Goal: Transaction & Acquisition: Subscribe to service/newsletter

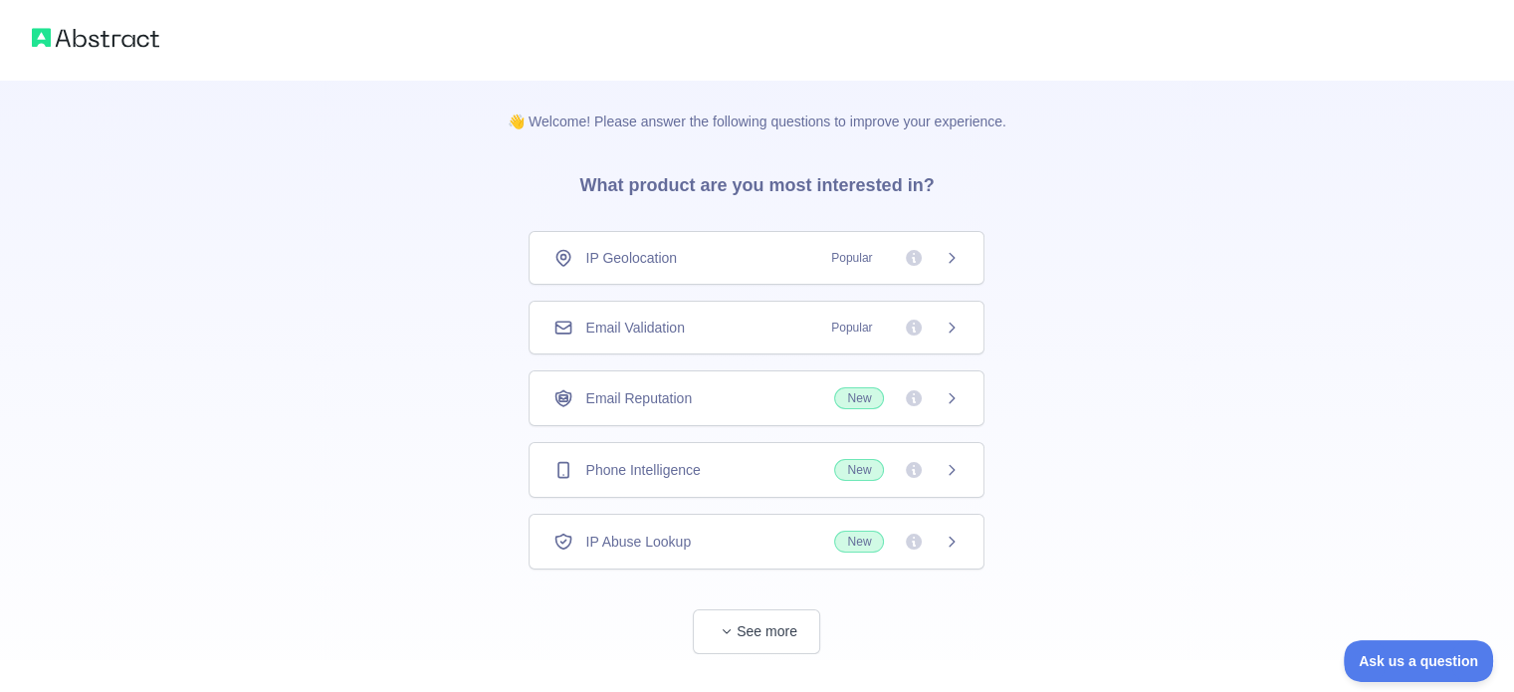
scroll to position [38, 0]
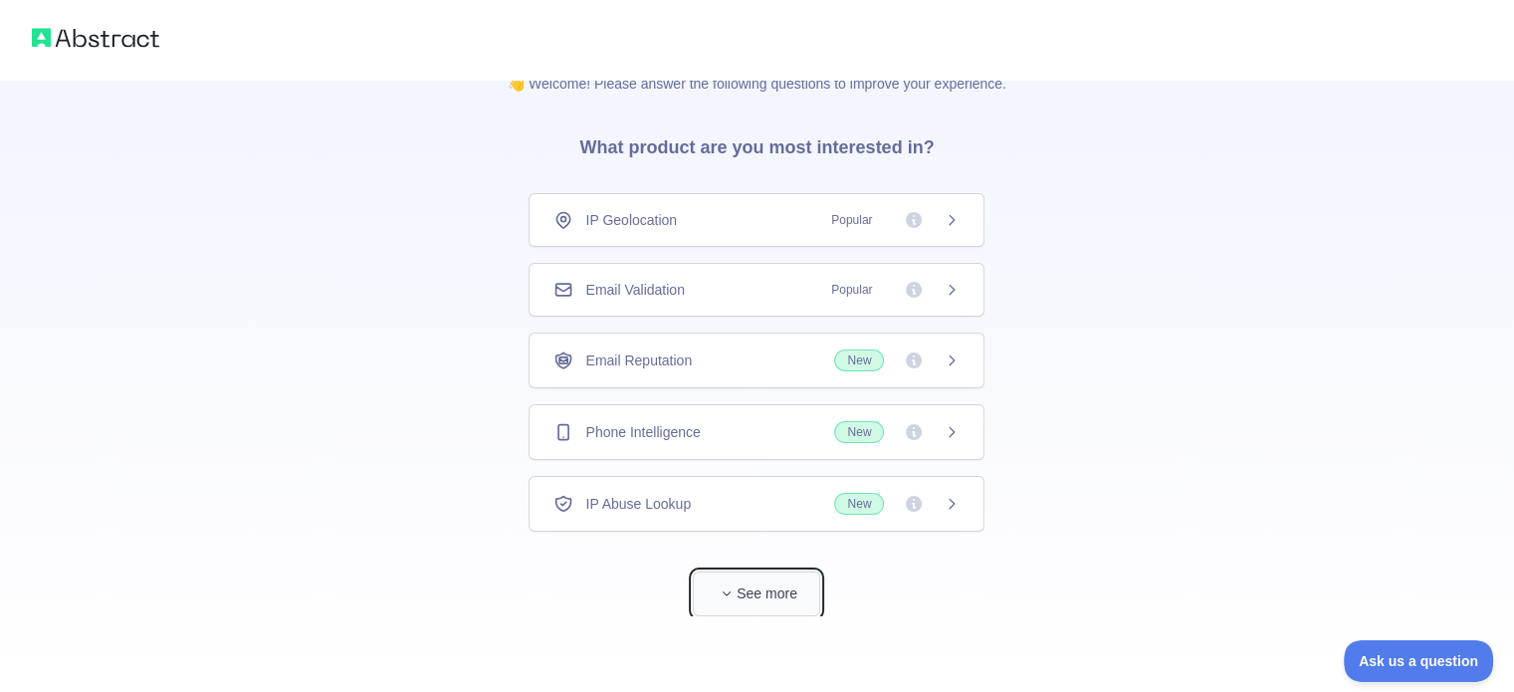
click at [736, 578] on button "See more" at bounding box center [756, 593] width 127 height 45
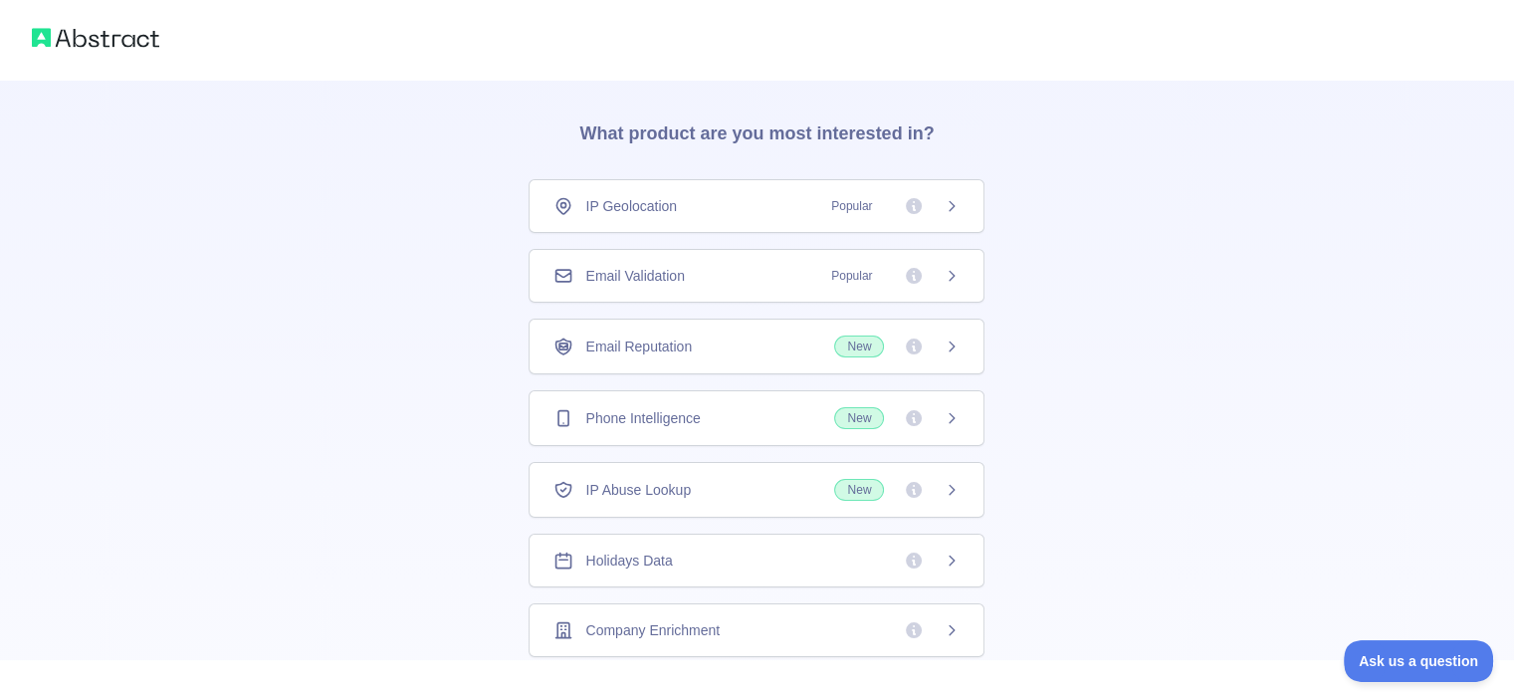
scroll to position [37, 0]
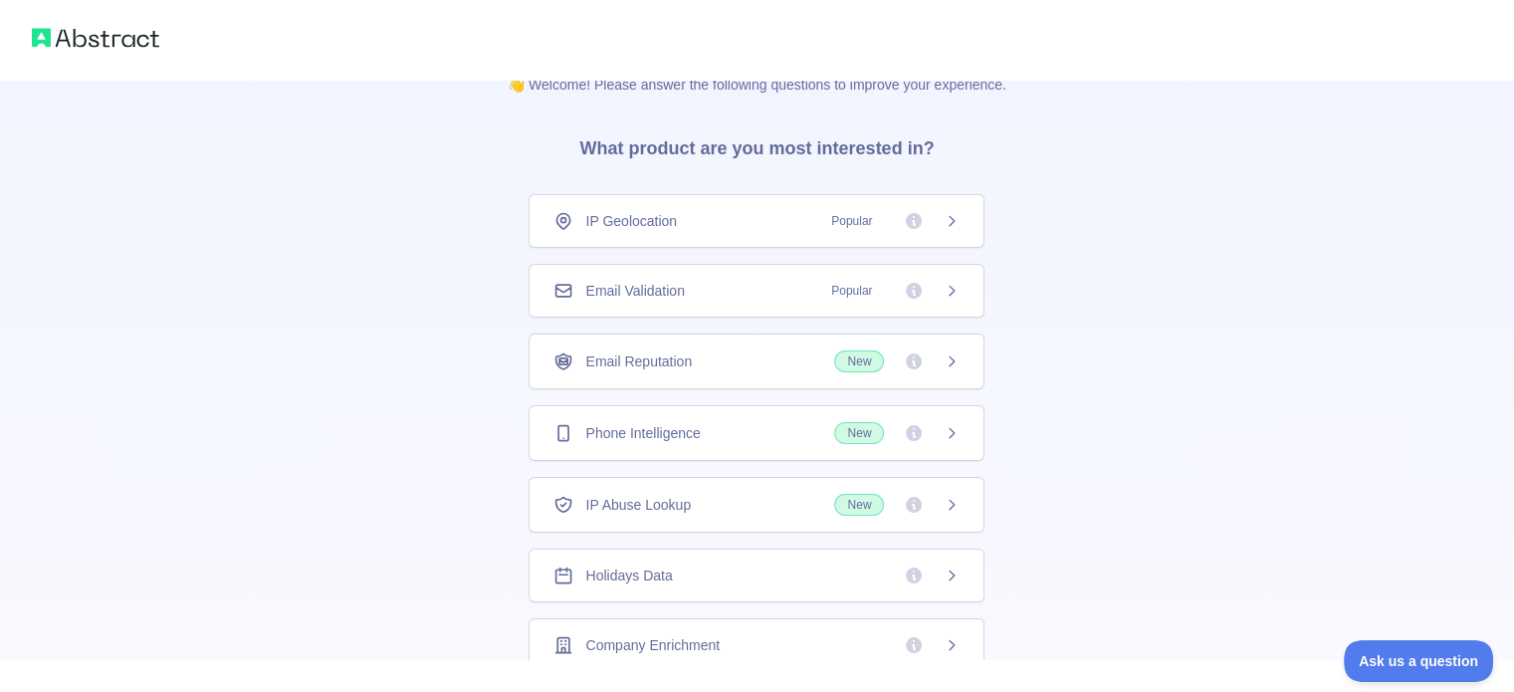
click at [805, 294] on div "Email Validation Popular" at bounding box center [756, 291] width 406 height 20
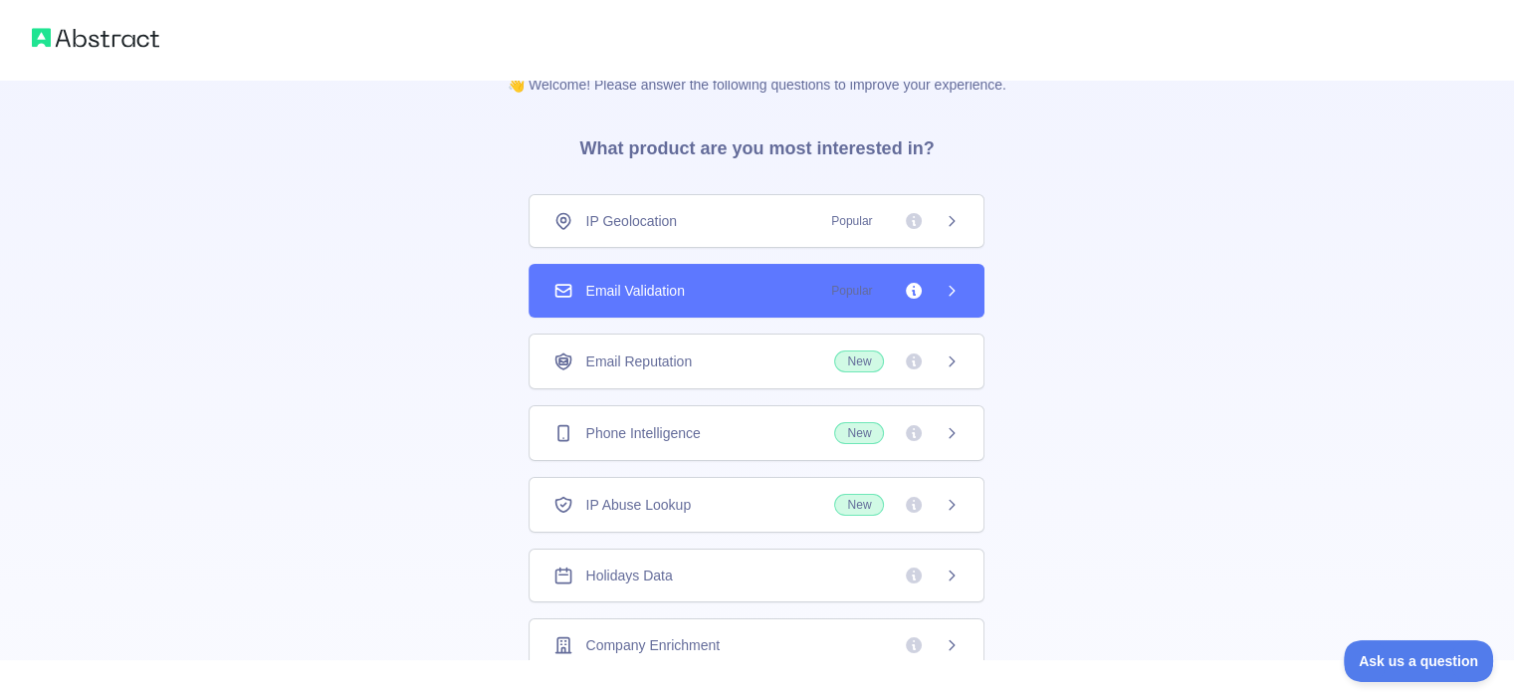
scroll to position [10, 0]
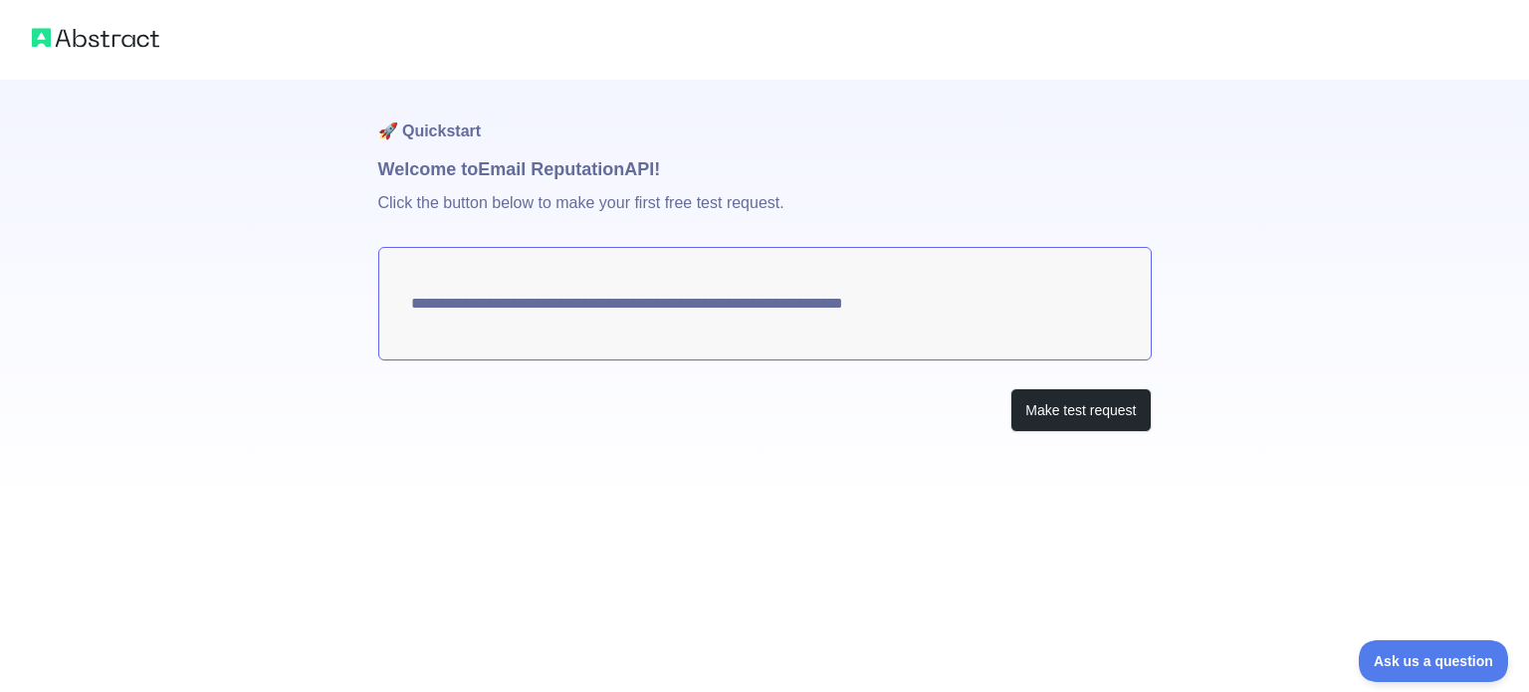
drag, startPoint x: 988, startPoint y: 313, endPoint x: 650, endPoint y: 319, distance: 338.4
click at [650, 319] on textarea "**********" at bounding box center [764, 303] width 773 height 113
click at [1072, 415] on button "Make test request" at bounding box center [1080, 410] width 140 height 45
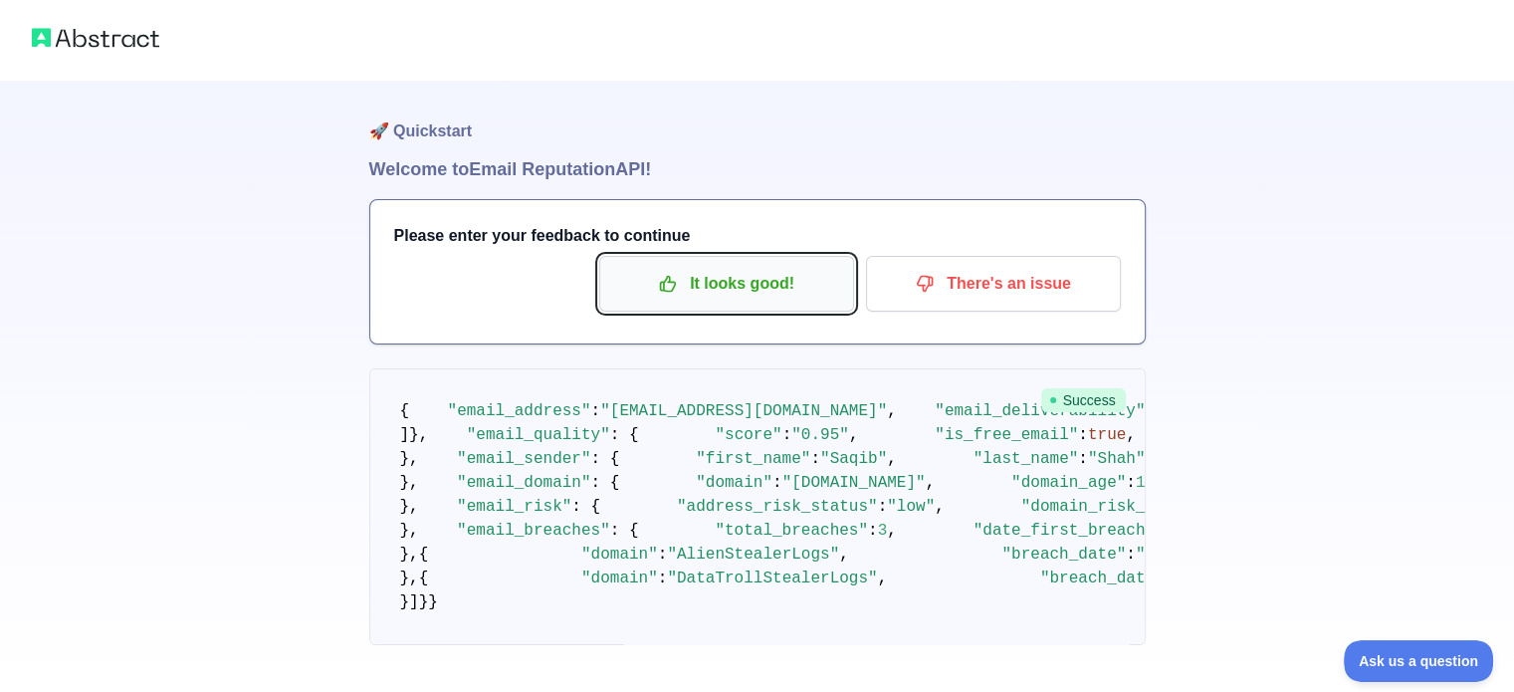
click at [747, 300] on p "It looks good!" at bounding box center [726, 284] width 225 height 34
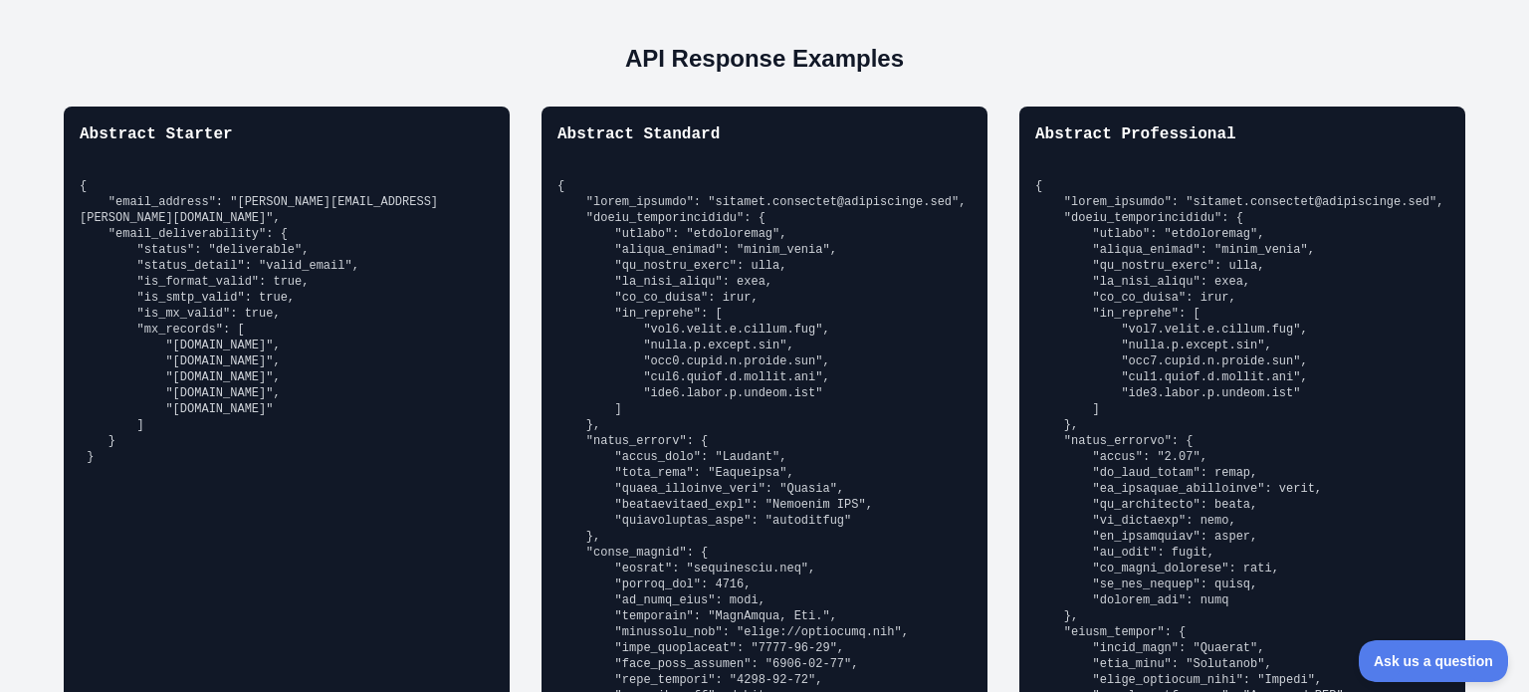
scroll to position [1436, 0]
